Goal: Find specific page/section: Find specific page/section

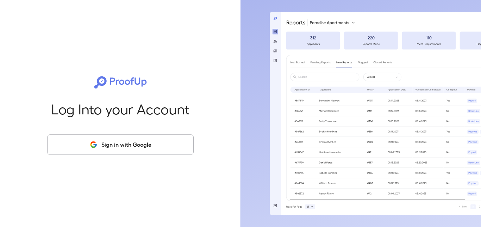
click at [154, 151] on button "Sign in with Google" at bounding box center [120, 144] width 146 height 20
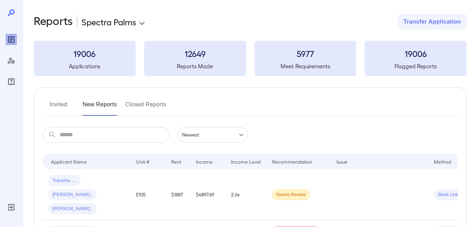
click at [53, 103] on button "Invited" at bounding box center [59, 107] width 32 height 17
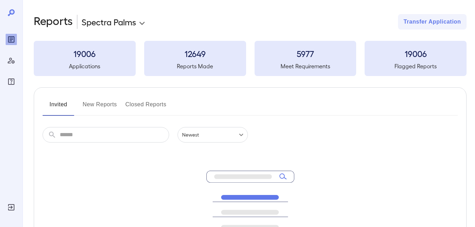
click at [106, 103] on button "New Reports" at bounding box center [100, 107] width 34 height 17
